Goal: Browse casually: Explore the website without a specific task or goal

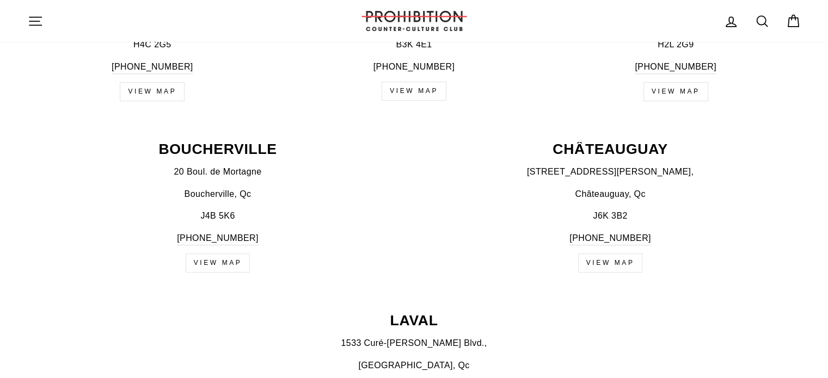
scroll to position [599, 0]
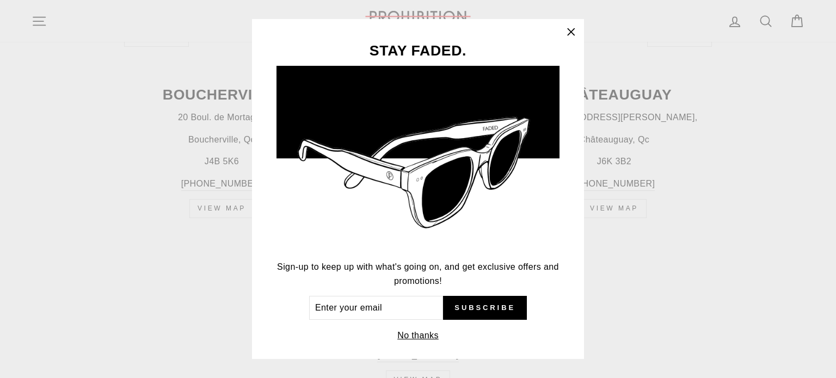
click at [574, 30] on icon "button" at bounding box center [571, 31] width 7 height 7
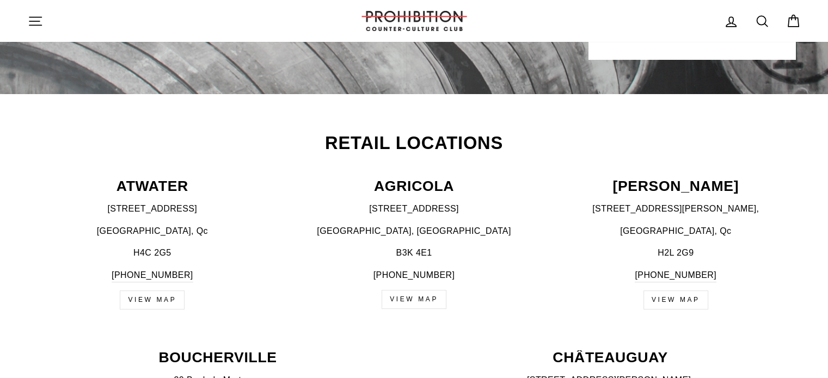
scroll to position [5, 0]
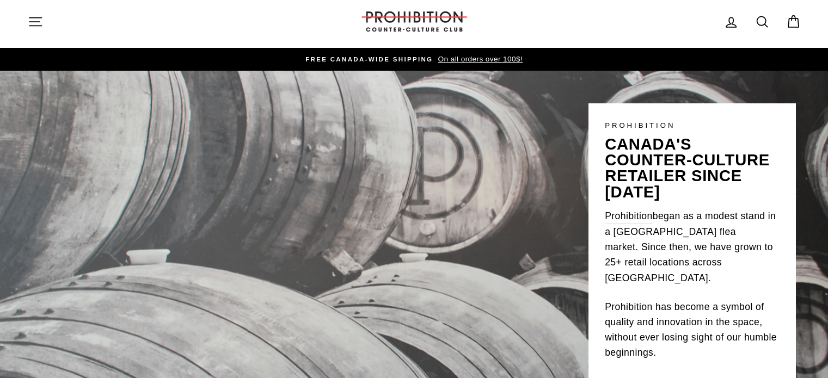
click at [420, 26] on img at bounding box center [414, 21] width 109 height 20
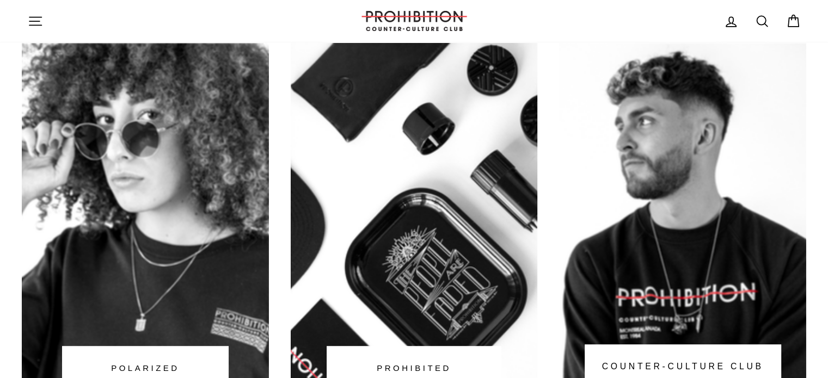
scroll to position [708, 0]
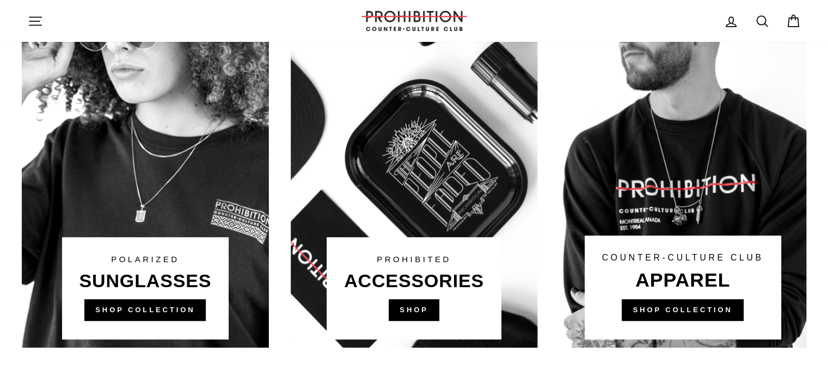
click at [350, 302] on link at bounding box center [414, 141] width 247 height 414
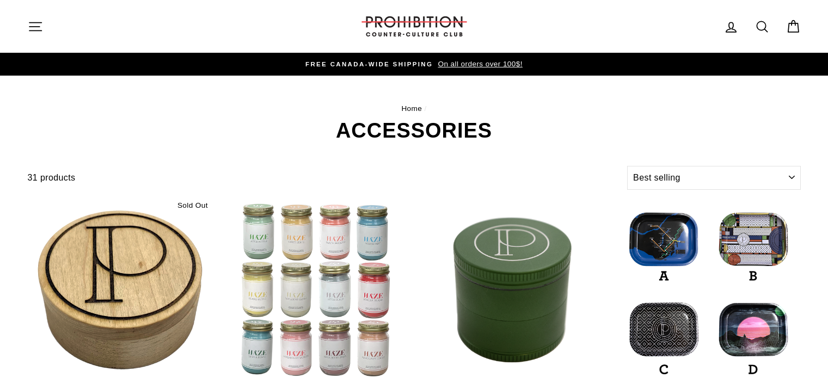
select select "best-selling"
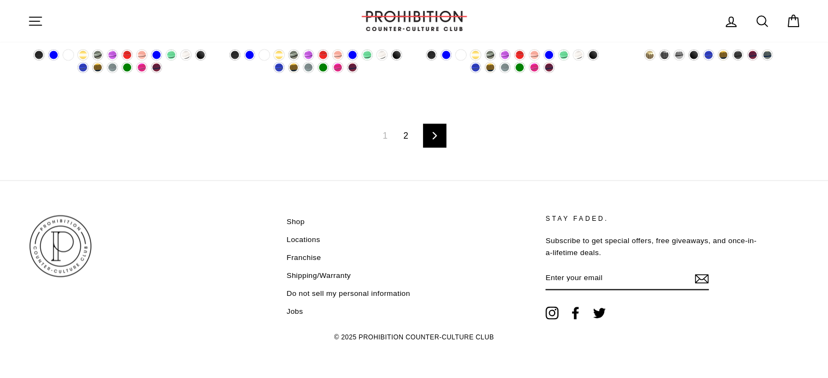
scroll to position [1786, 0]
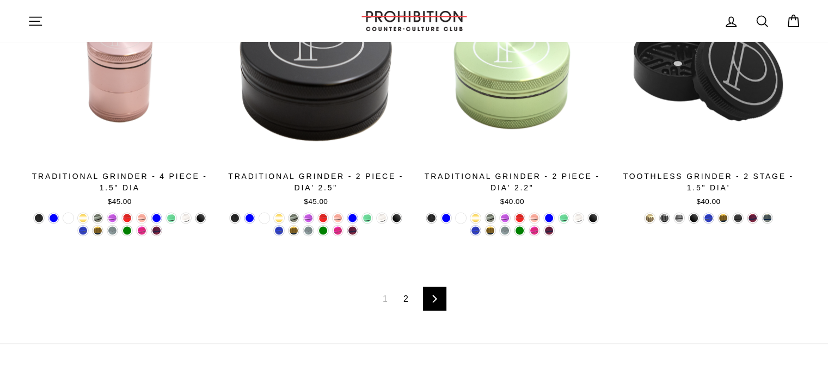
click at [408, 298] on link "2" at bounding box center [406, 298] width 18 height 17
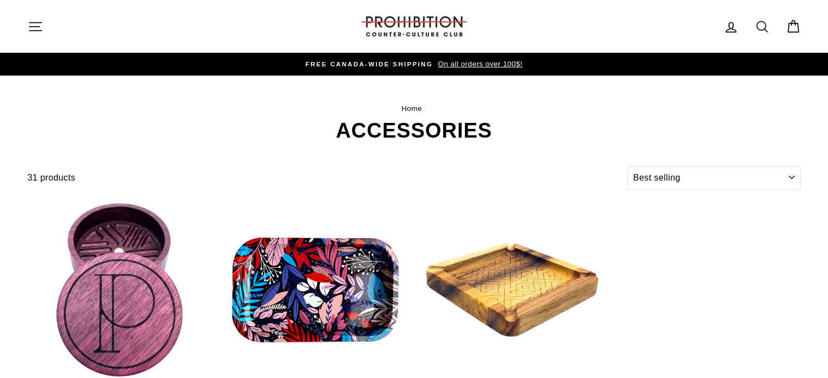
select select "best-selling"
click at [406, 138] on h1 "ACCESSORIES" at bounding box center [414, 130] width 773 height 21
click at [412, 106] on link "Home" at bounding box center [411, 108] width 21 height 8
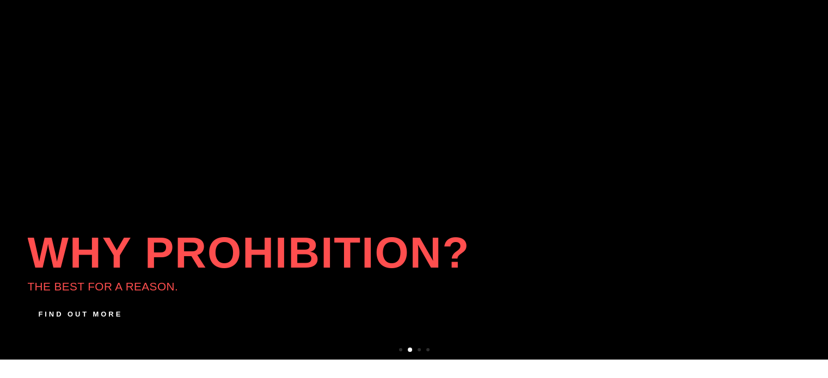
scroll to position [218, 0]
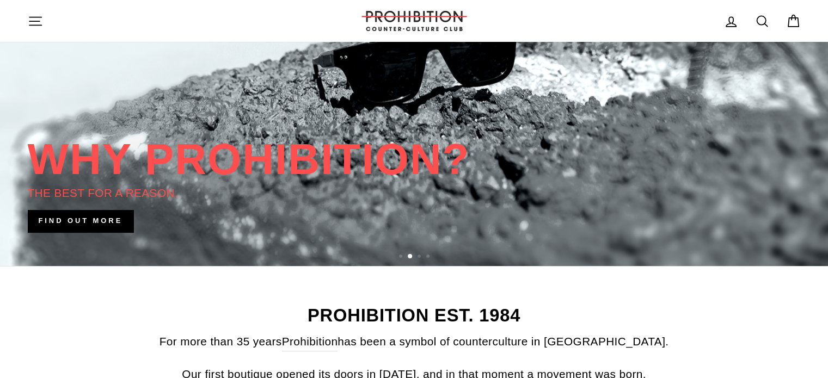
click at [91, 218] on link at bounding box center [414, 62] width 828 height 408
